Goal: Task Accomplishment & Management: Manage account settings

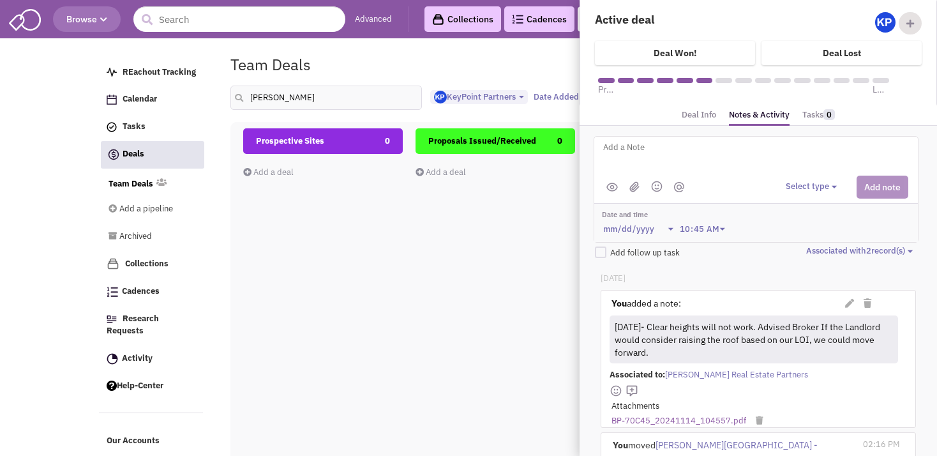
select select "1900"
select select
click at [264, 98] on input "[PERSON_NAME]" at bounding box center [325, 98] width 191 height 24
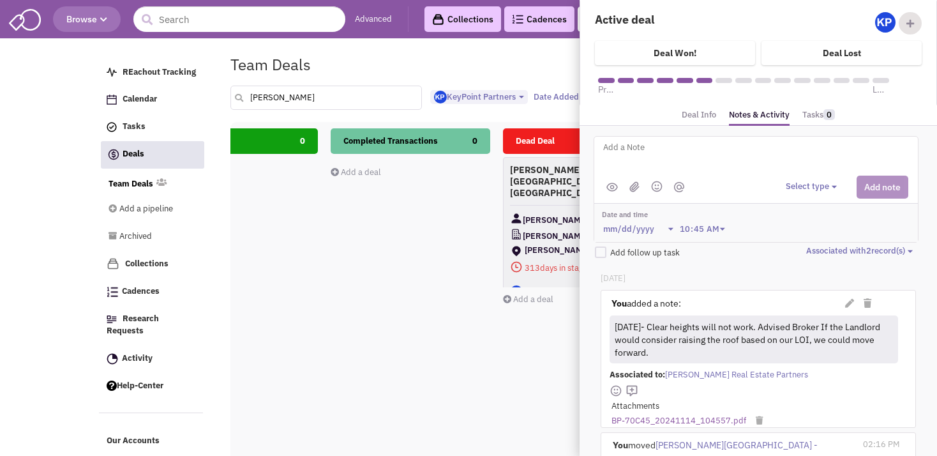
click at [275, 98] on input "[PERSON_NAME]" at bounding box center [325, 98] width 191 height 24
type input "c"
type input "belle"
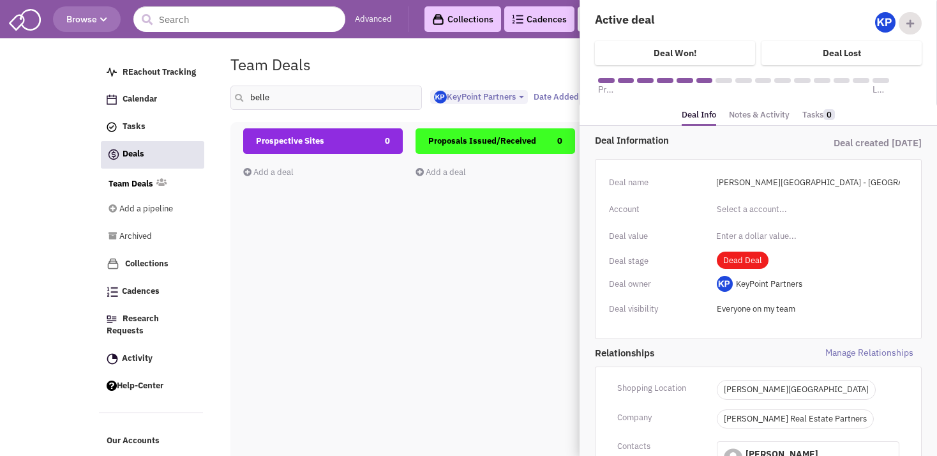
click at [391, 243] on div "Prospective Sites 0 Add a deal Total: $ 0" at bounding box center [323, 354] width 160 height 453
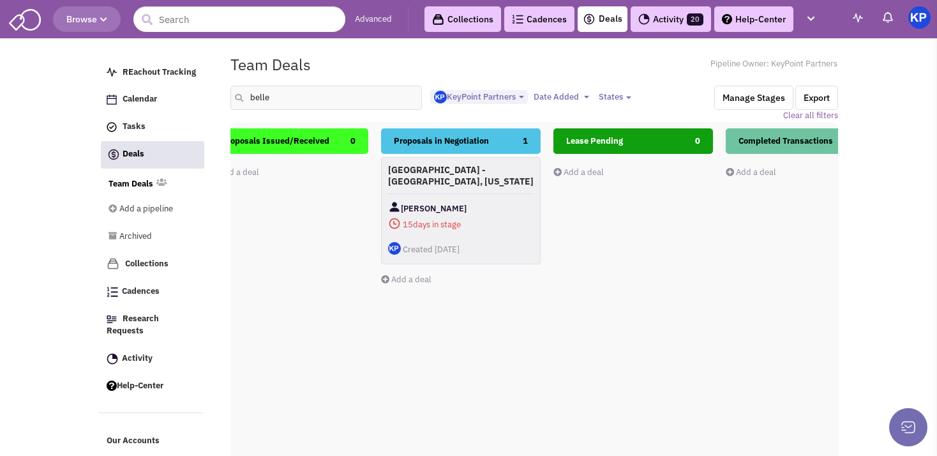
drag, startPoint x: 660, startPoint y: 292, endPoint x: 553, endPoint y: 301, distance: 107.6
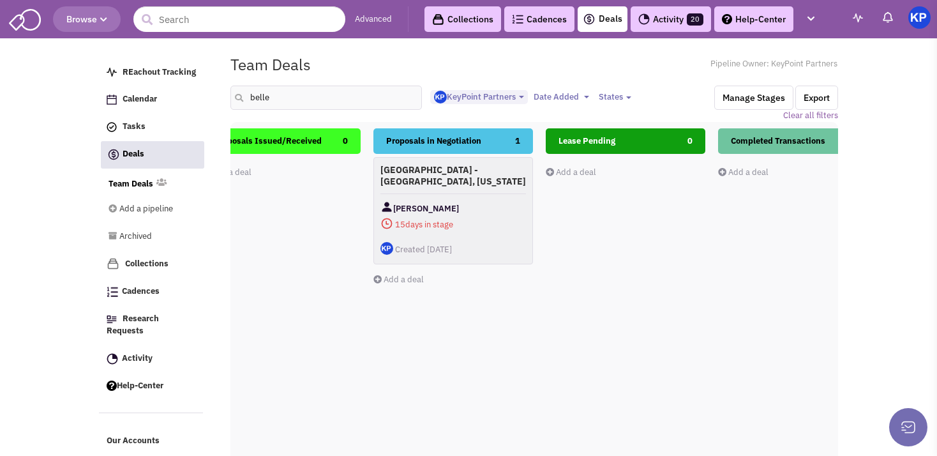
click at [553, 301] on div "Lease Pending 0 Add a deal Total: $ 0" at bounding box center [626, 354] width 160 height 453
click at [481, 193] on div "[GEOGRAPHIC_DATA] - [GEOGRAPHIC_DATA], [US_STATE] [PERSON_NAME] 15 days in stag…" at bounding box center [453, 210] width 160 height 107
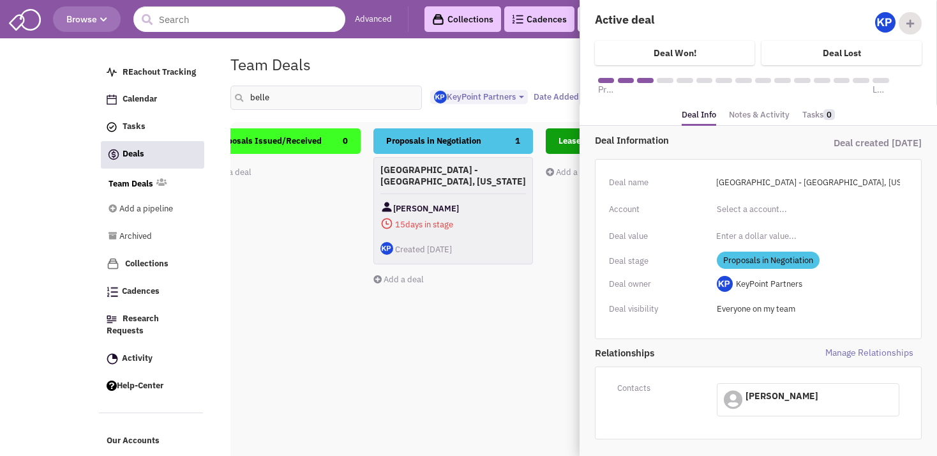
click at [749, 112] on link "Notes & Activity" at bounding box center [759, 115] width 61 height 19
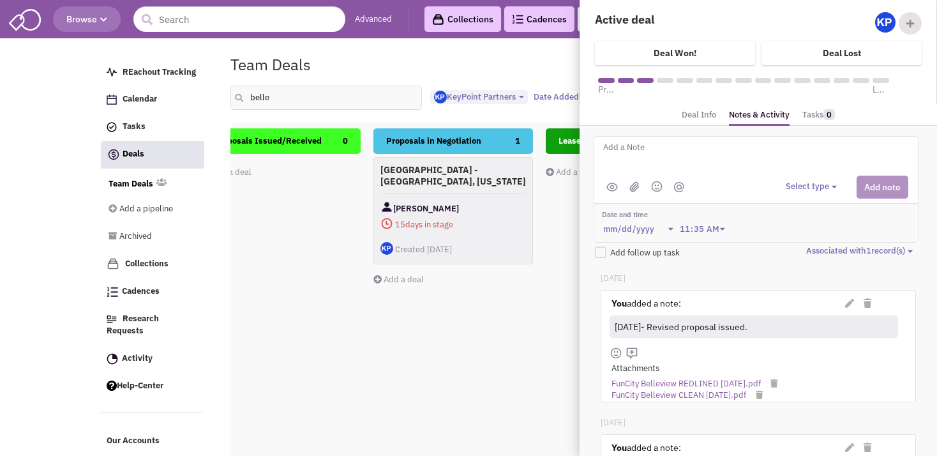
click at [706, 156] on textarea at bounding box center [760, 157] width 316 height 35
click at [800, 183] on button "Select type" at bounding box center [813, 187] width 55 height 12
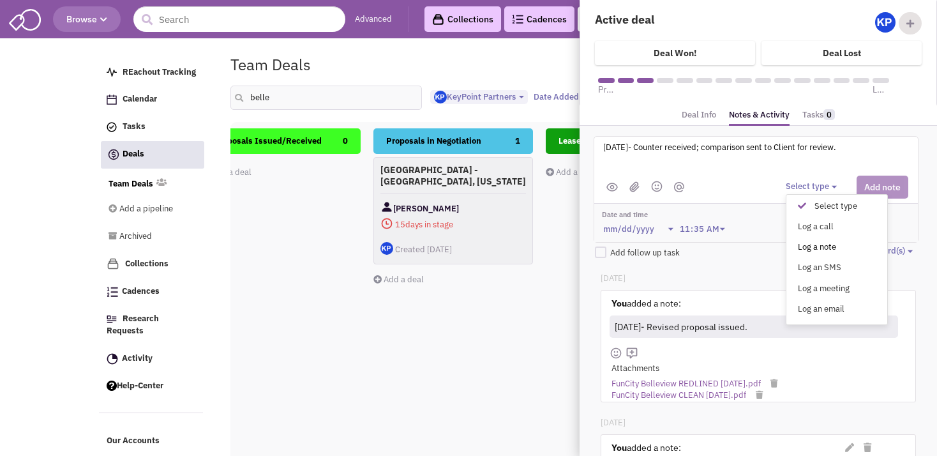
click at [798, 242] on div "Log a note" at bounding box center [805, 247] width 31 height 12
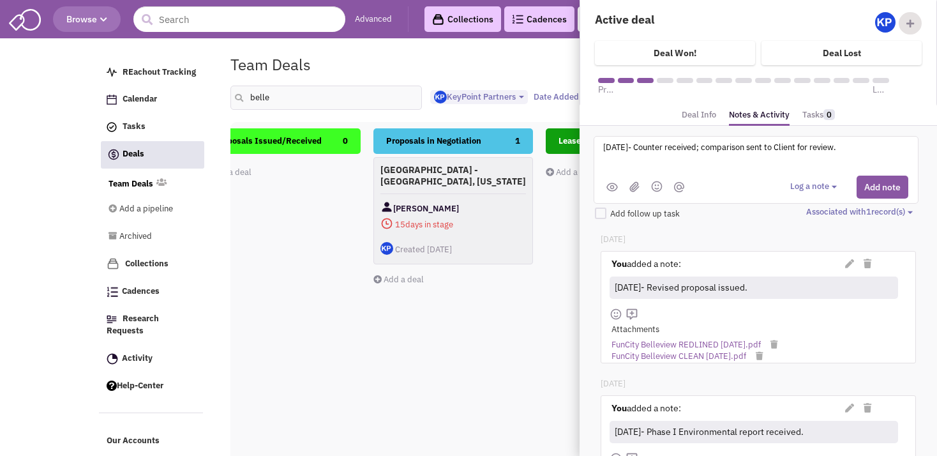
click at [634, 183] on img at bounding box center [634, 186] width 10 height 11
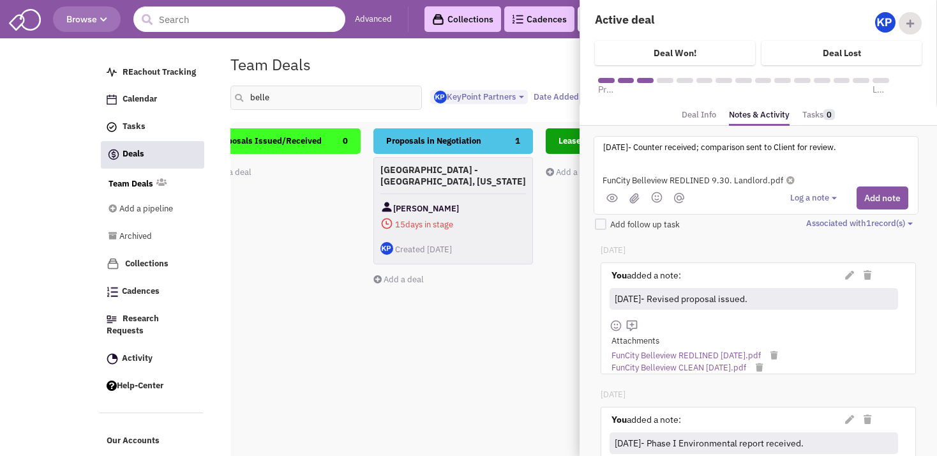
drag, startPoint x: 750, startPoint y: 144, endPoint x: 712, endPoint y: 145, distance: 38.3
click at [712, 145] on textarea "[DATE]- Counter received; comparison sent to Client for review." at bounding box center [760, 157] width 316 height 35
type textarea "[DATE]- Counter received; sent to Client for review."
click at [865, 195] on button "Add note" at bounding box center [883, 197] width 52 height 23
